Goal: Information Seeking & Learning: Find specific page/section

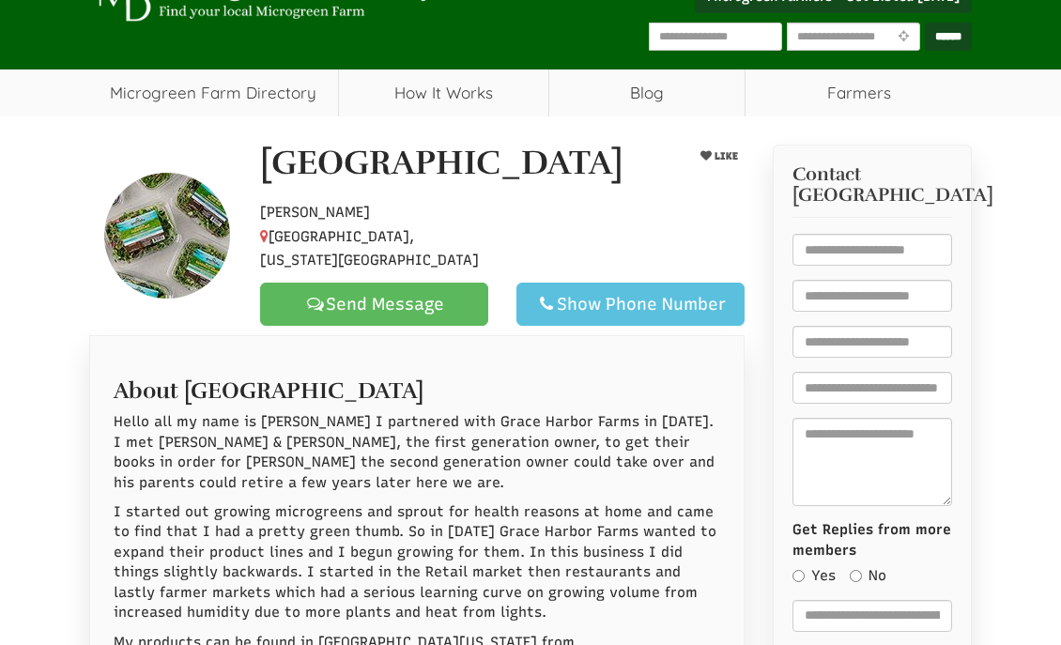
scroll to position [188, 0]
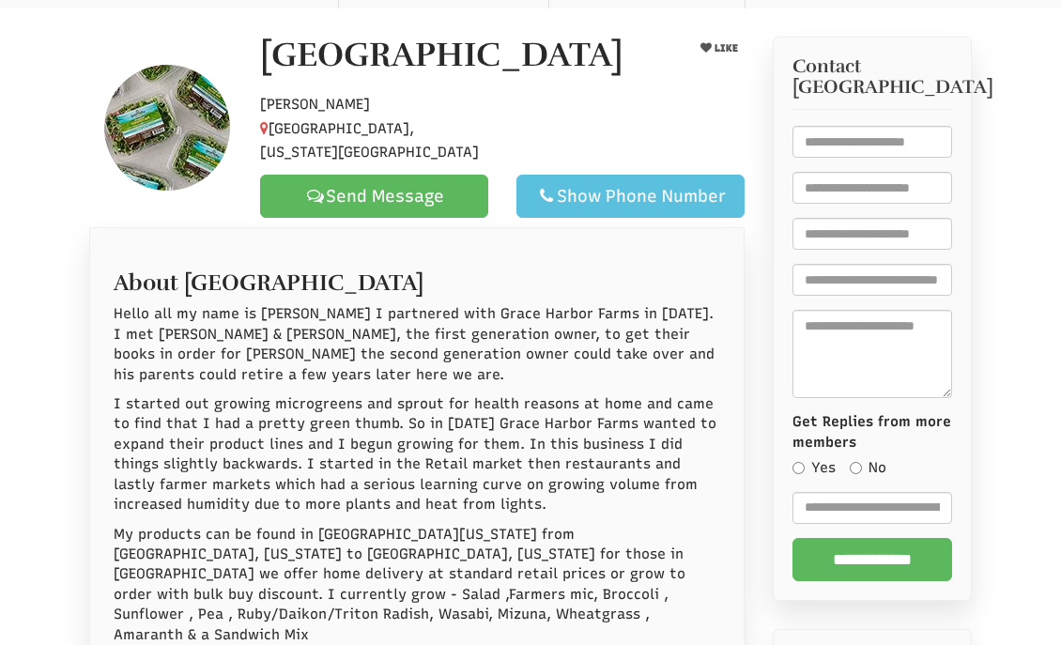
select select "Language Translate Widget"
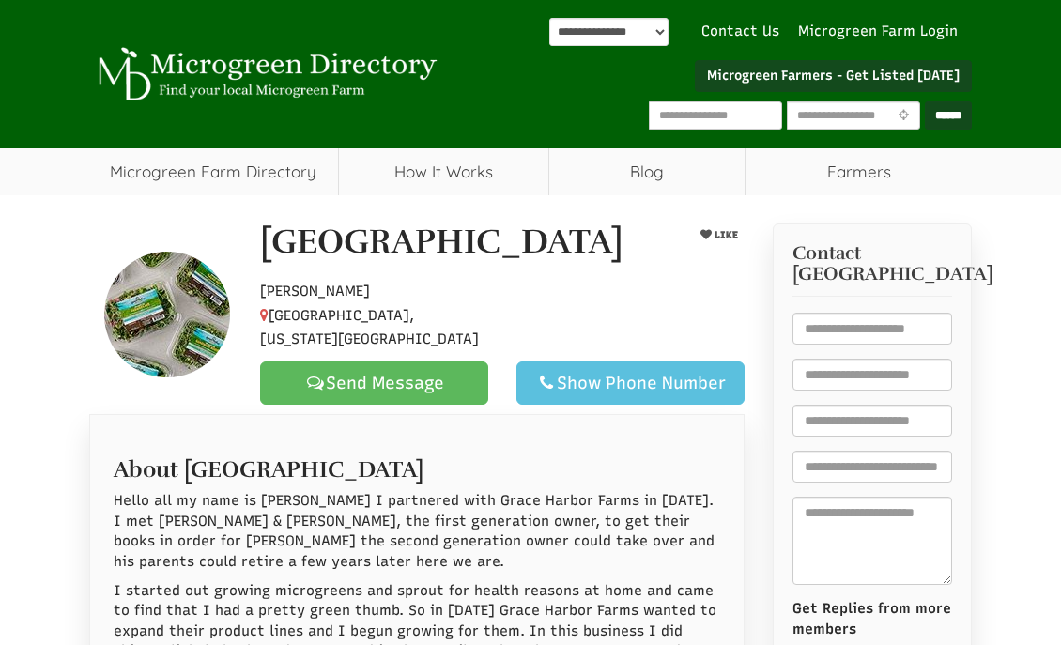
scroll to position [0, 0]
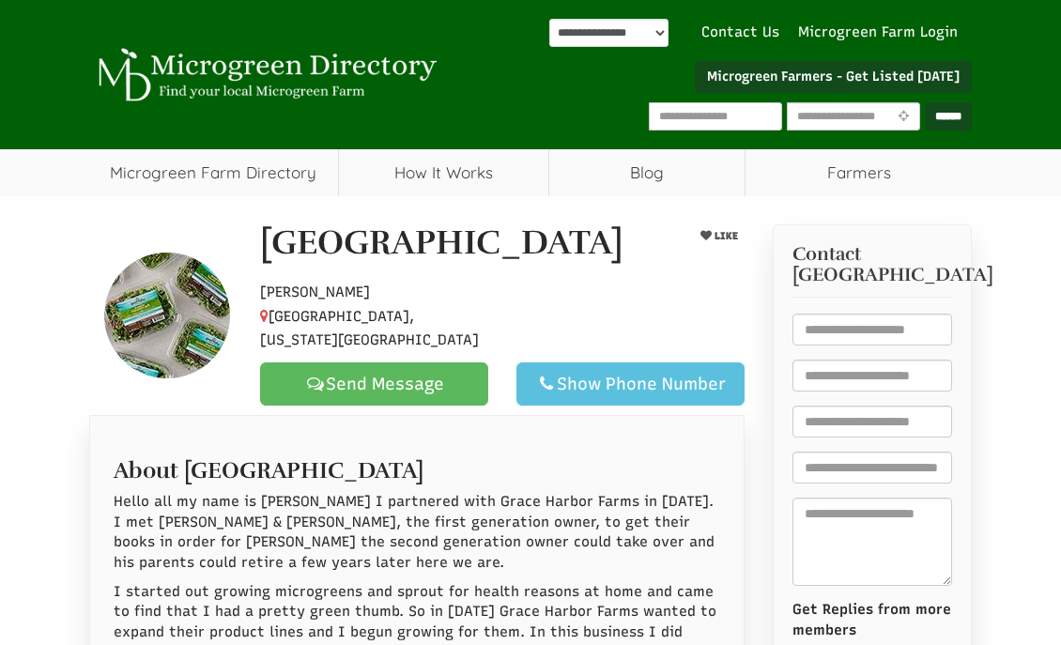
click at [148, 294] on img at bounding box center [167, 316] width 126 height 126
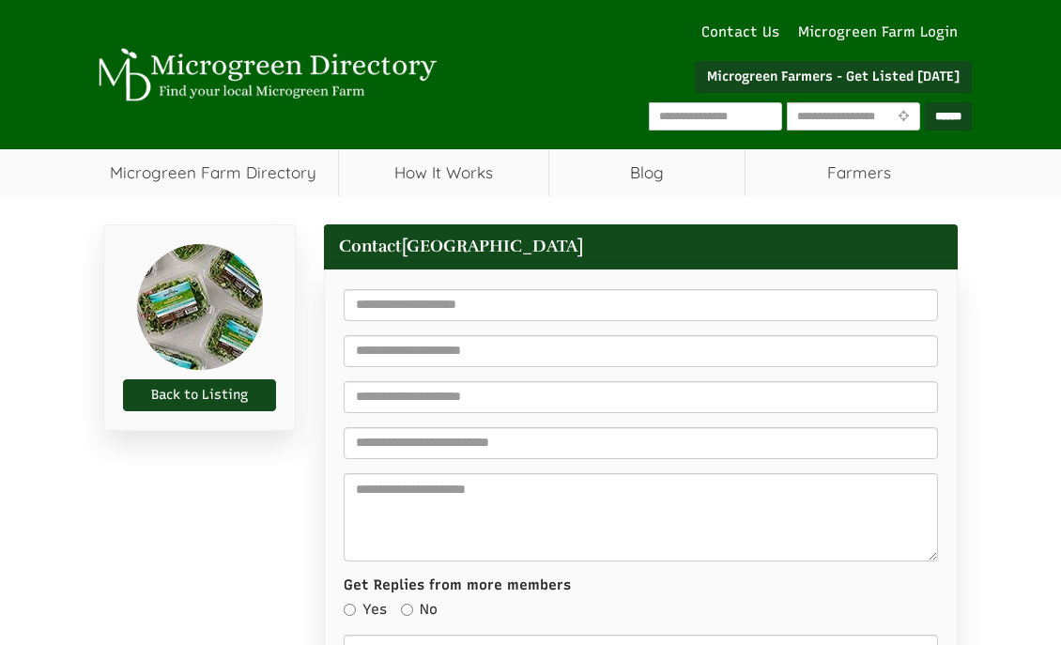
select select "Language Translate Widget"
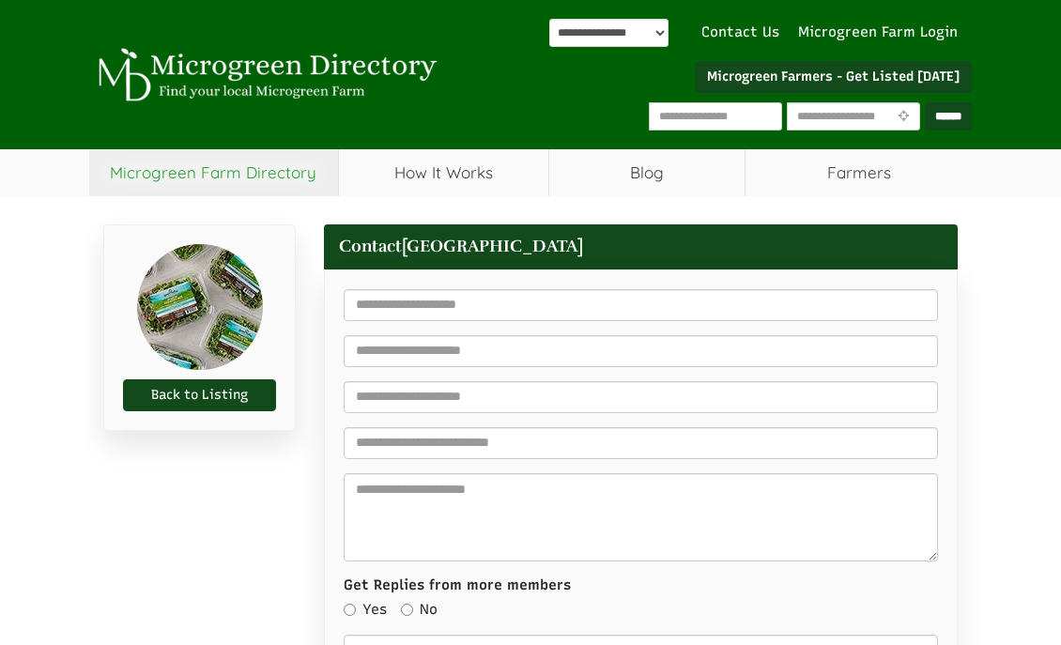
click at [265, 174] on link "Microgreen Farm Directory" at bounding box center [213, 172] width 249 height 47
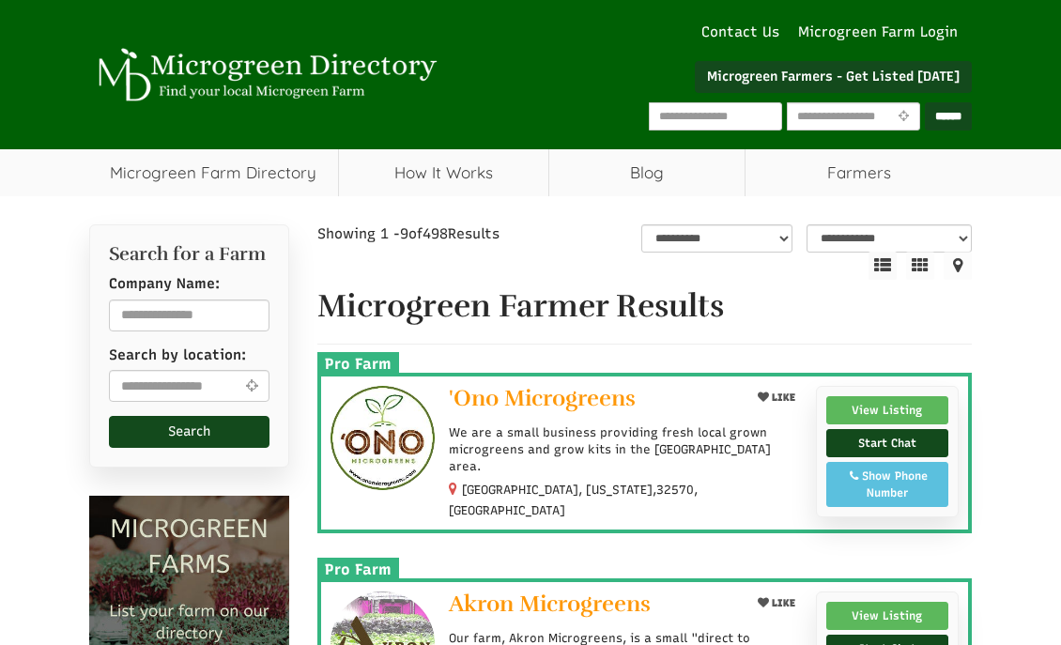
select select "Language Translate Widget"
click at [649, 113] on input "text" at bounding box center [715, 116] width 133 height 28
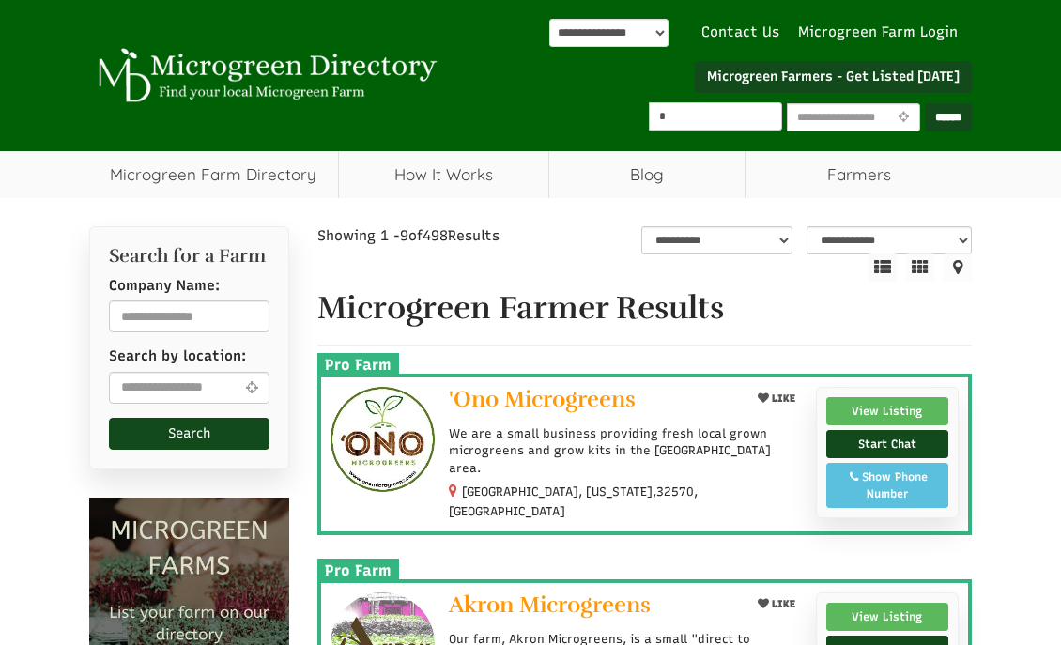
type input "*"
type input "**********"
click at [925, 103] on input "******" at bounding box center [948, 117] width 47 height 28
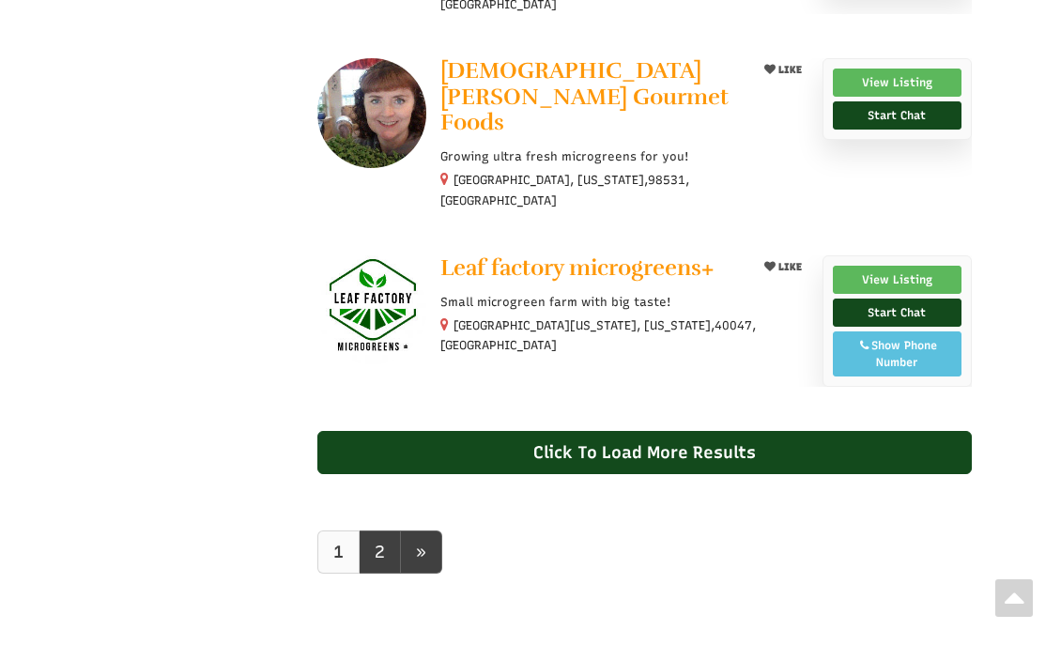
scroll to position [1690, 0]
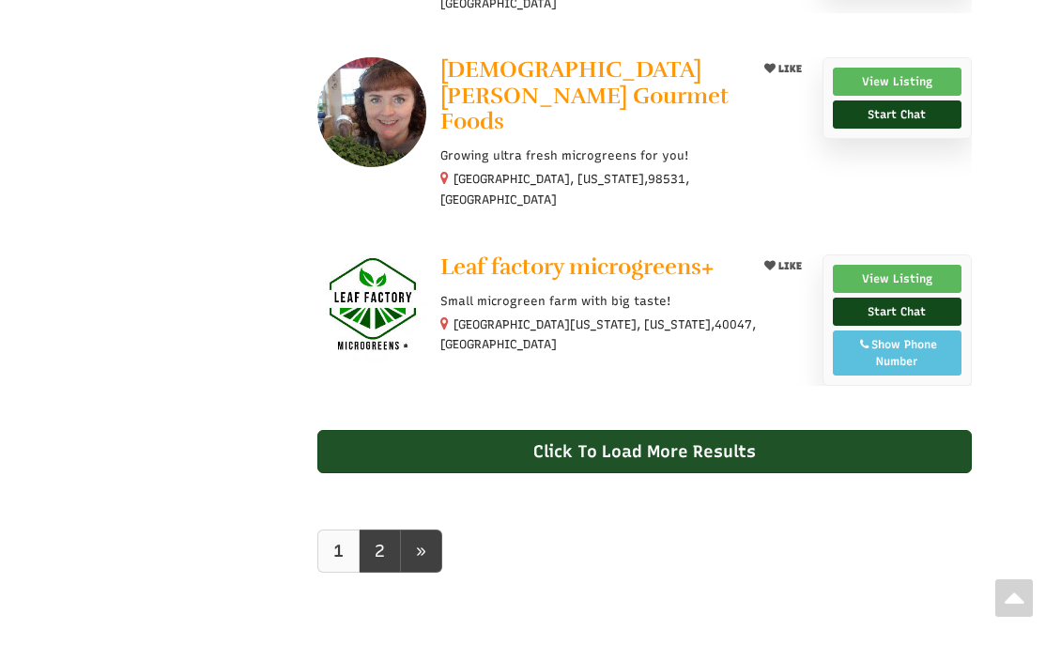
click at [927, 430] on div "Click To Load More Results" at bounding box center [644, 451] width 655 height 43
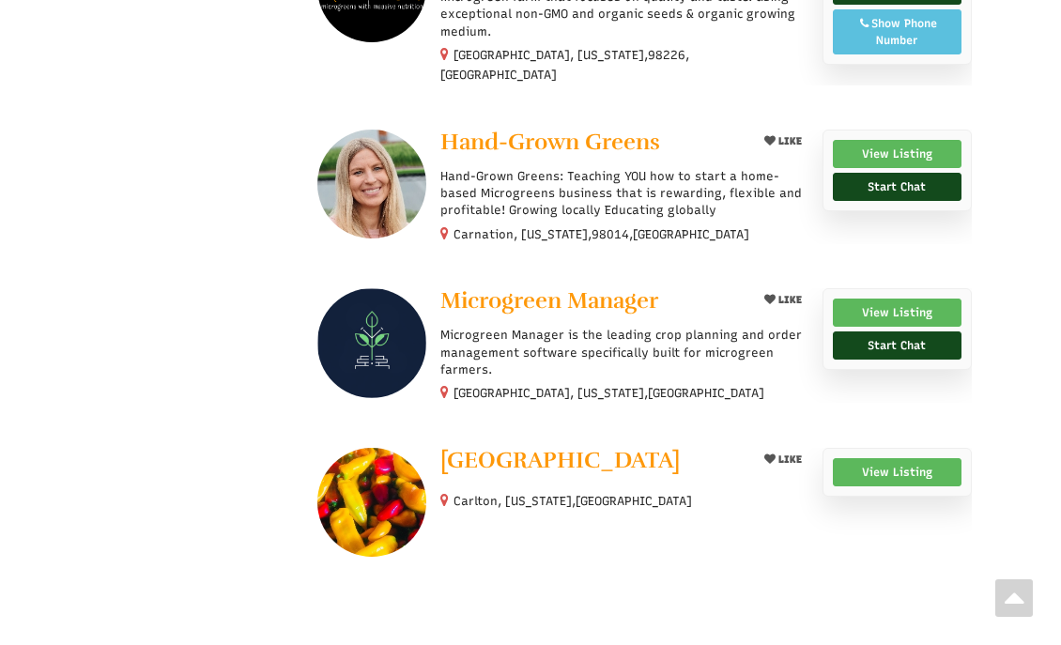
scroll to position [2629, 0]
